Goal: Task Accomplishment & Management: Manage account settings

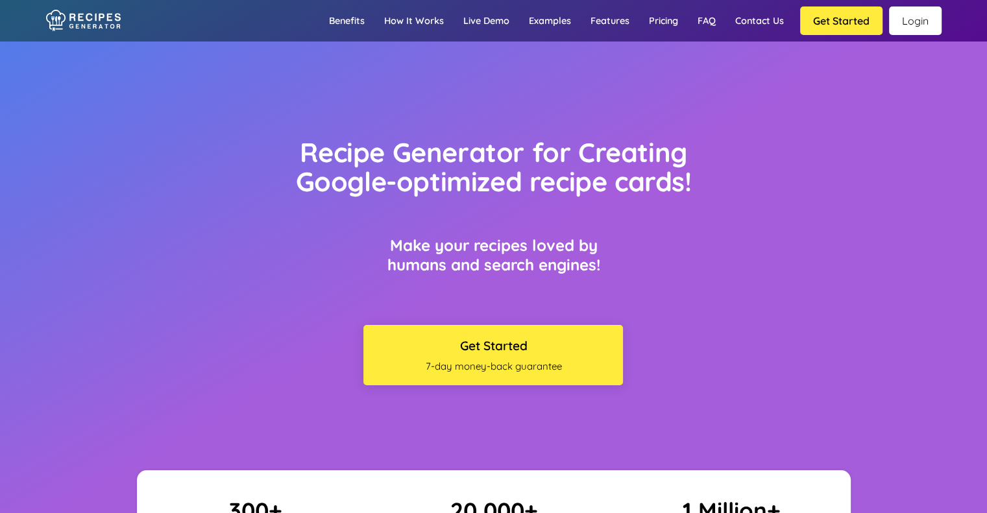
click at [908, 27] on link "Login" at bounding box center [915, 20] width 53 height 29
click at [927, 16] on link "Login" at bounding box center [915, 20] width 53 height 29
click at [916, 15] on link "Login" at bounding box center [915, 20] width 53 height 29
